Goal: Navigation & Orientation: Find specific page/section

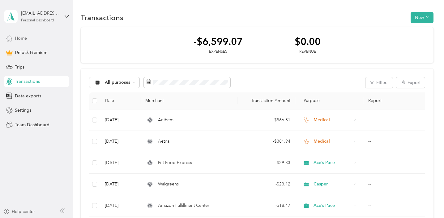
click at [31, 39] on div "Home" at bounding box center [36, 37] width 65 height 11
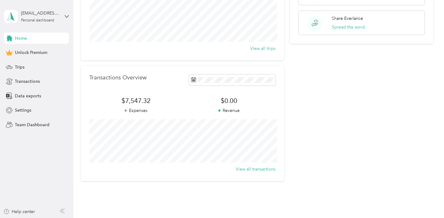
scroll to position [107, 0]
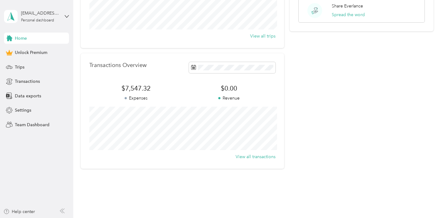
click at [141, 95] on p "Expenses" at bounding box center [135, 98] width 93 height 6
click at [38, 81] on span "Transactions" at bounding box center [27, 81] width 25 height 6
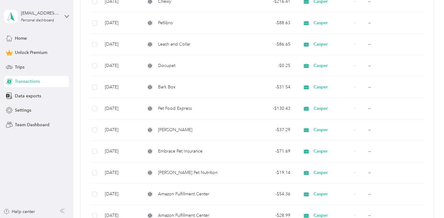
scroll to position [285, 0]
